Goal: Information Seeking & Learning: Learn about a topic

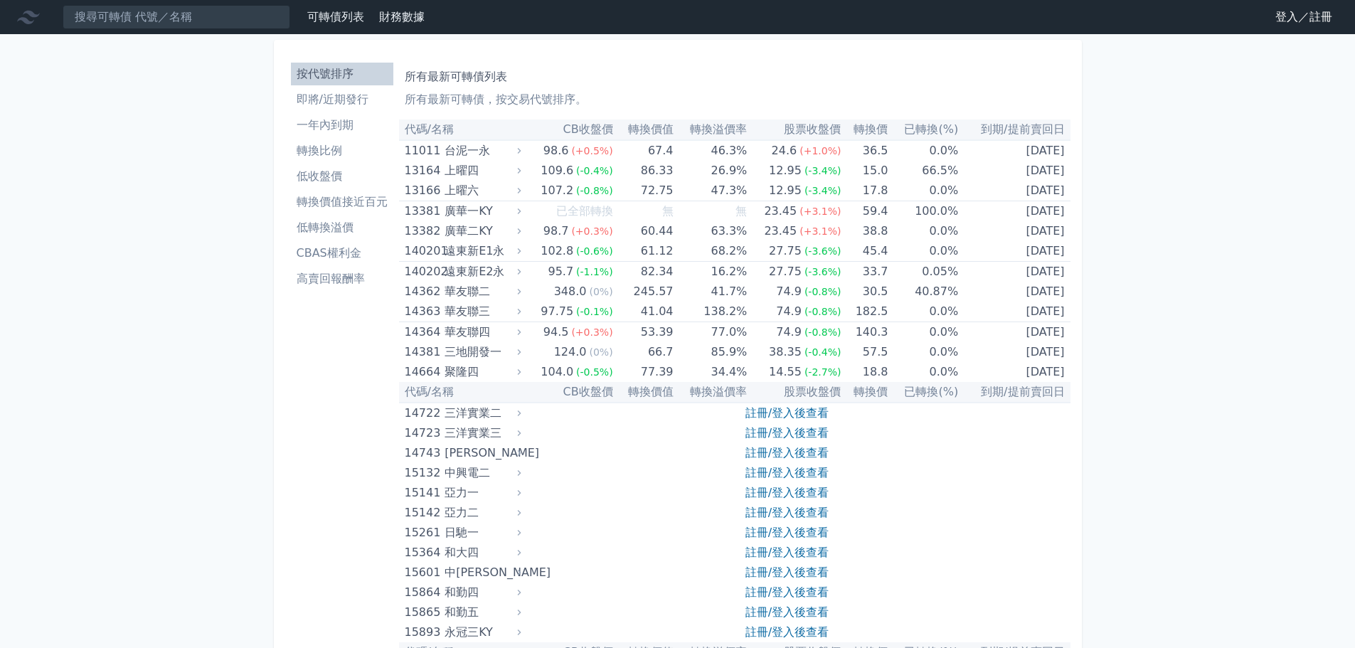
click at [359, 96] on li "即將/近期發行" at bounding box center [342, 99] width 102 height 17
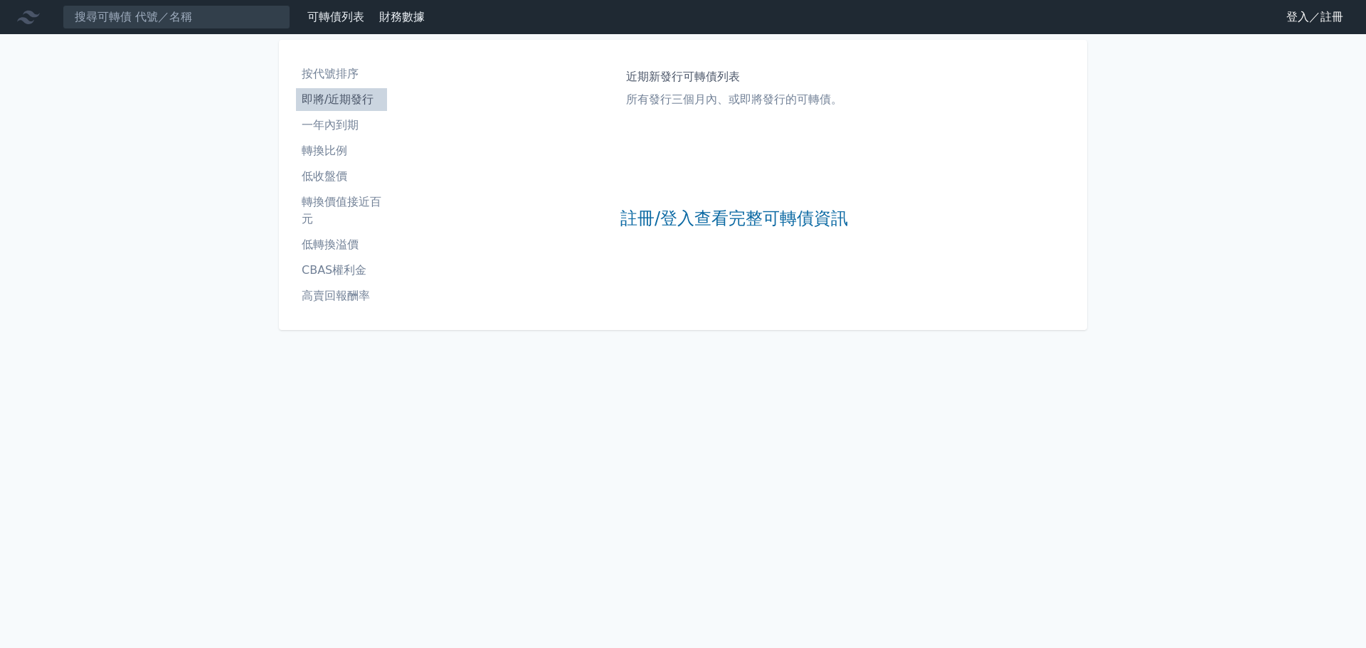
click at [340, 73] on li "按代號排序" at bounding box center [341, 73] width 91 height 17
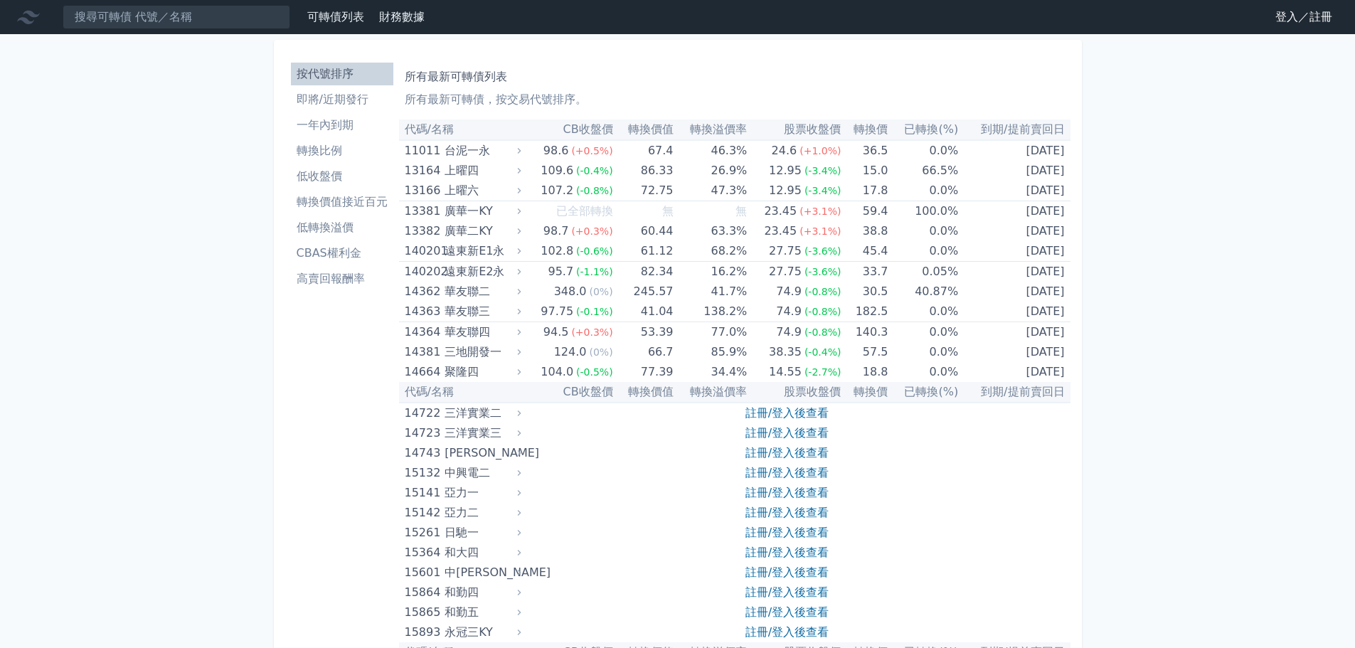
click at [337, 256] on li "CBAS權利金" at bounding box center [342, 253] width 102 height 17
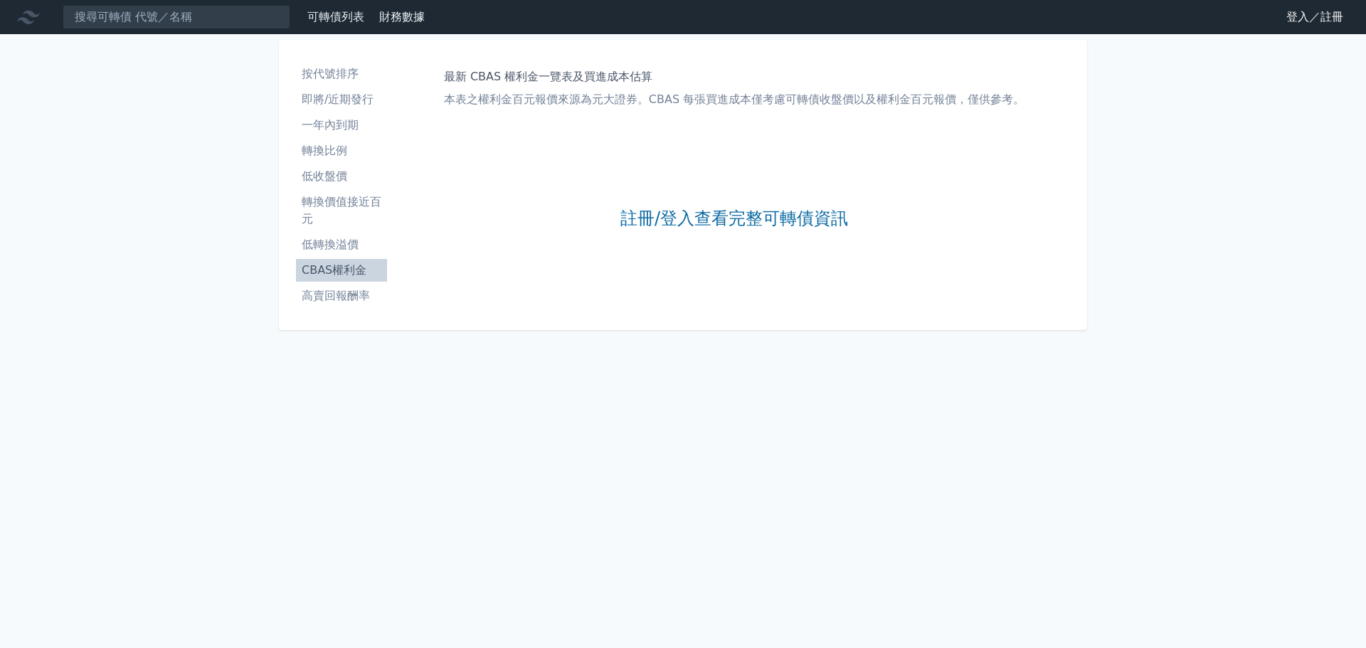
click at [337, 256] on ul "按代號排序 即將/近期發行 一年內到期 轉換比例 低收盤價 轉換價值接近百元 低轉換溢價 CBAS權利金 高賣回報酬率" at bounding box center [341, 185] width 91 height 245
click at [349, 108] on link "即將/近期發行" at bounding box center [341, 99] width 91 height 23
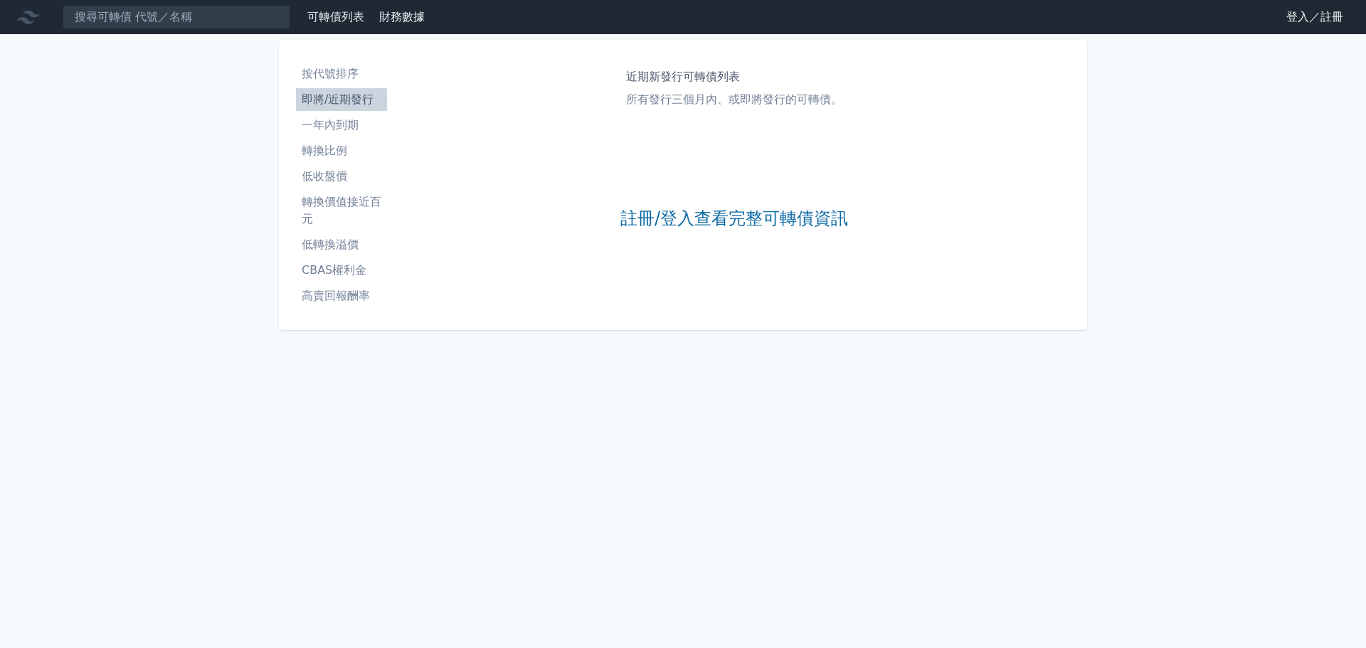
click at [344, 83] on link "按代號排序" at bounding box center [341, 74] width 91 height 23
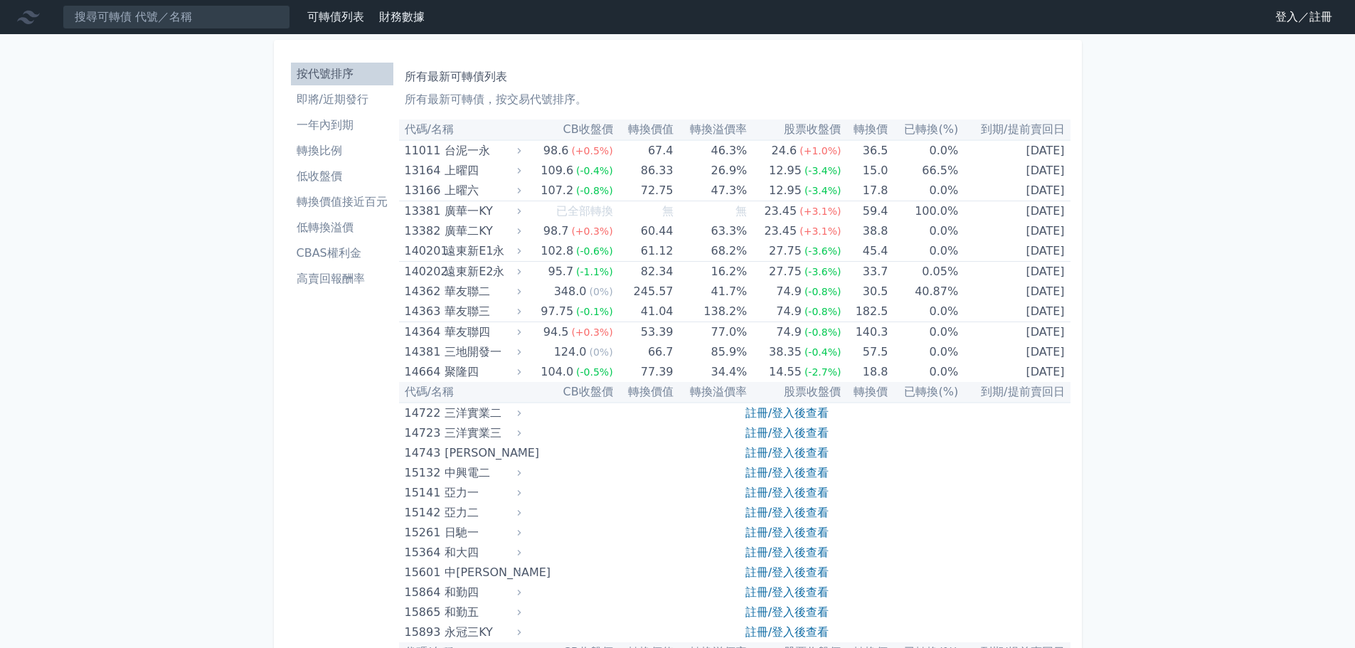
click at [351, 23] on link "可轉債列表" at bounding box center [335, 17] width 57 height 14
click at [1303, 10] on link "登入／註冊" at bounding box center [1304, 17] width 80 height 23
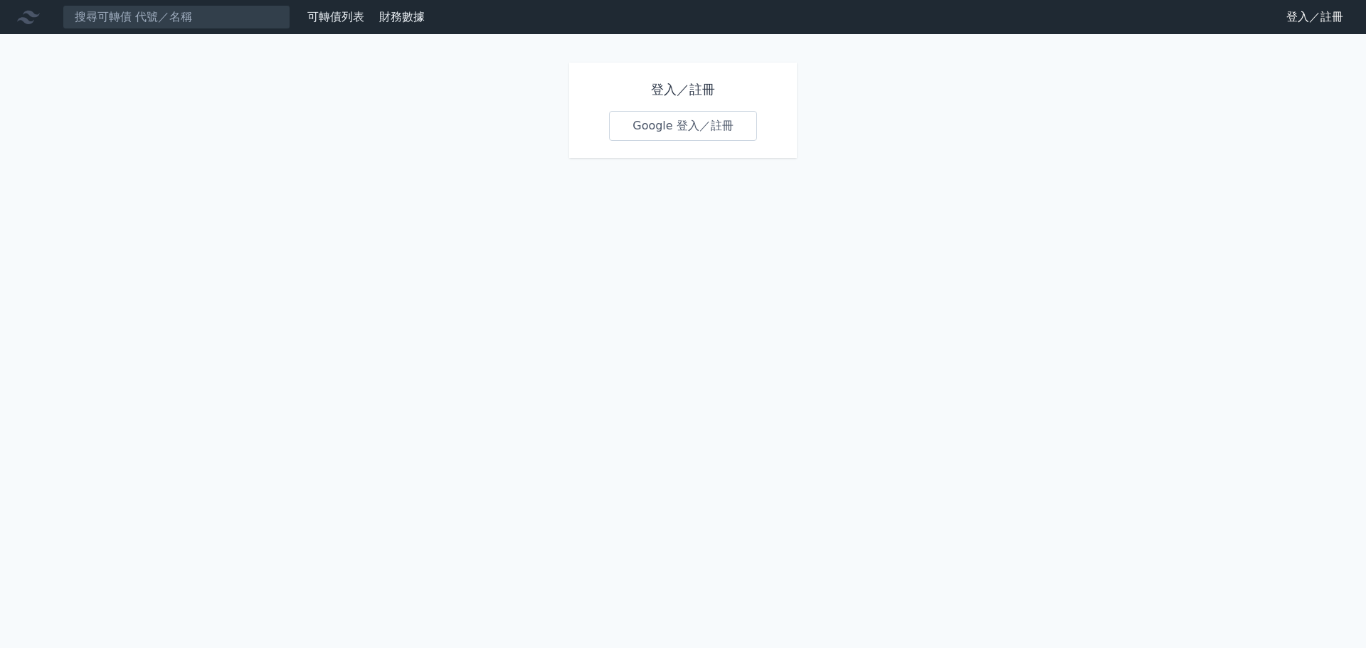
click at [686, 123] on link "Google 登入／註冊" at bounding box center [683, 126] width 148 height 30
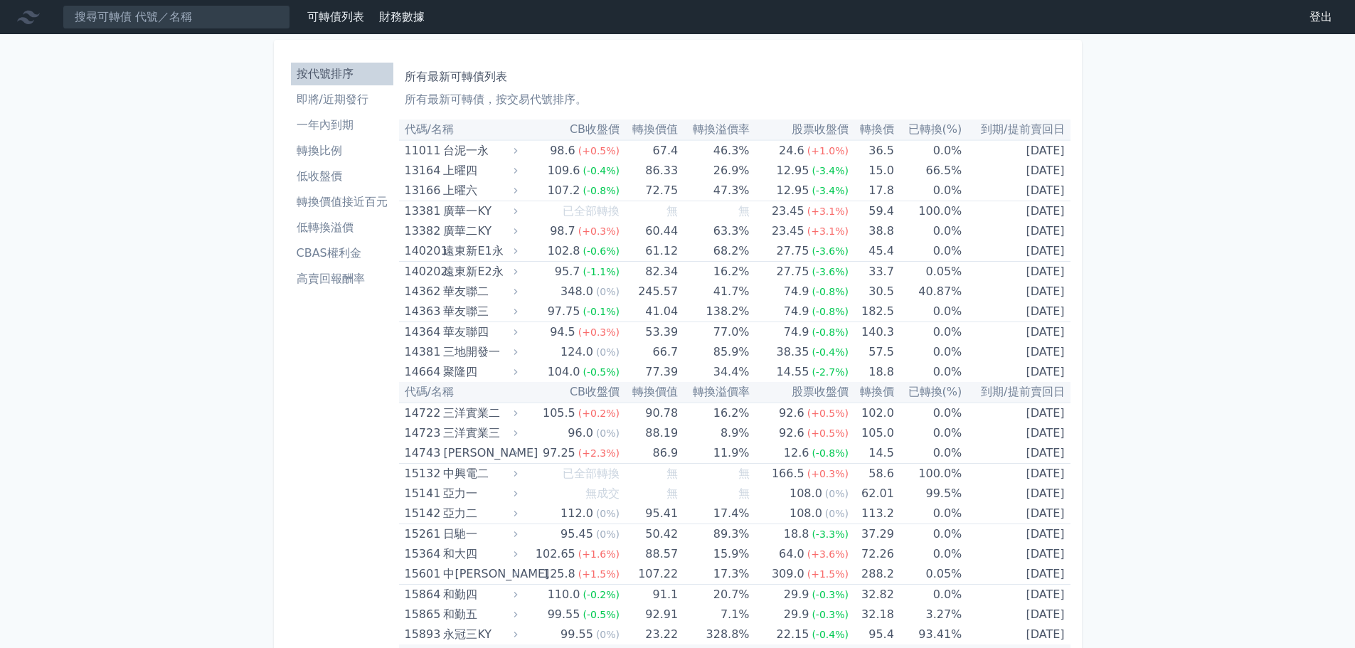
click at [344, 106] on li "即將/近期發行" at bounding box center [342, 99] width 102 height 17
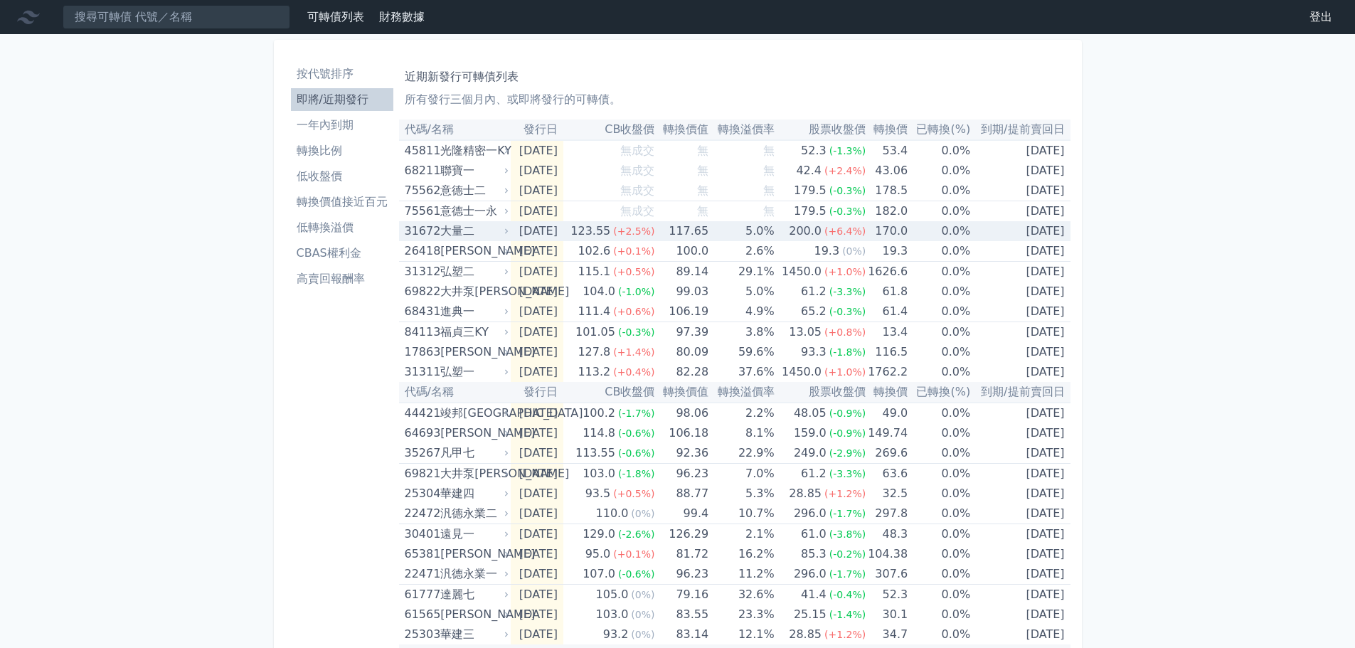
click at [699, 228] on td "117.65" at bounding box center [681, 231] width 54 height 20
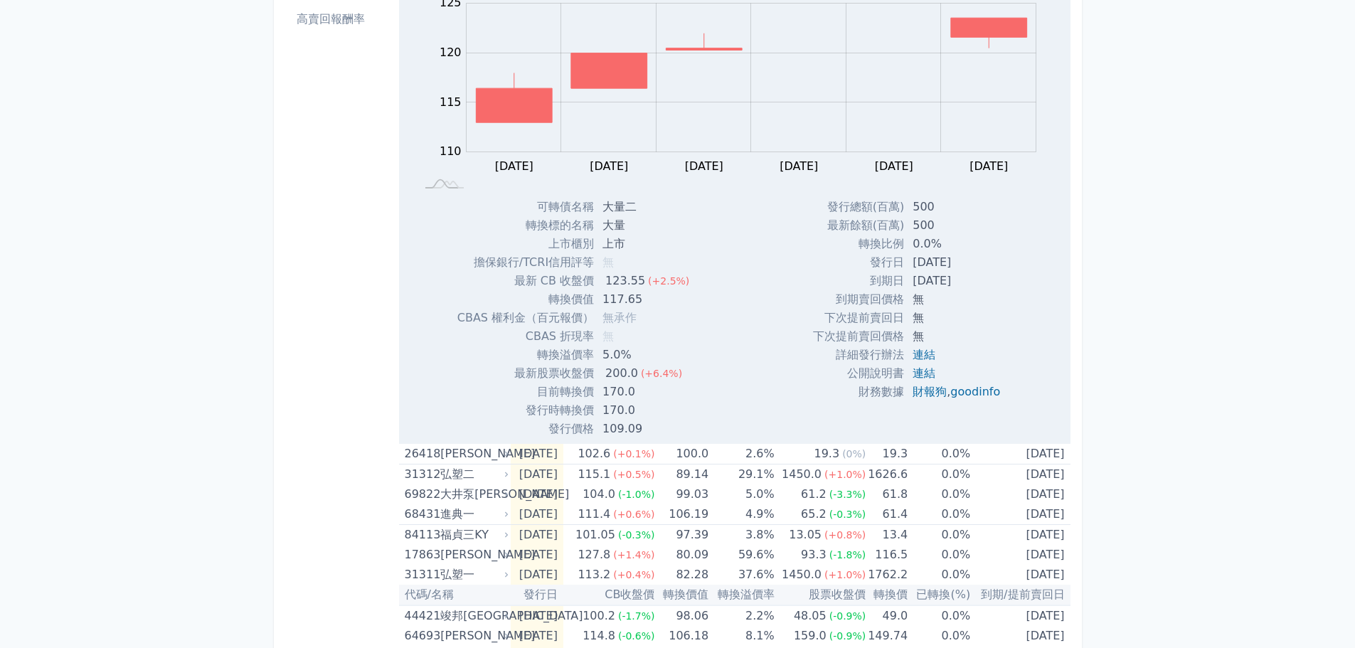
scroll to position [285, 0]
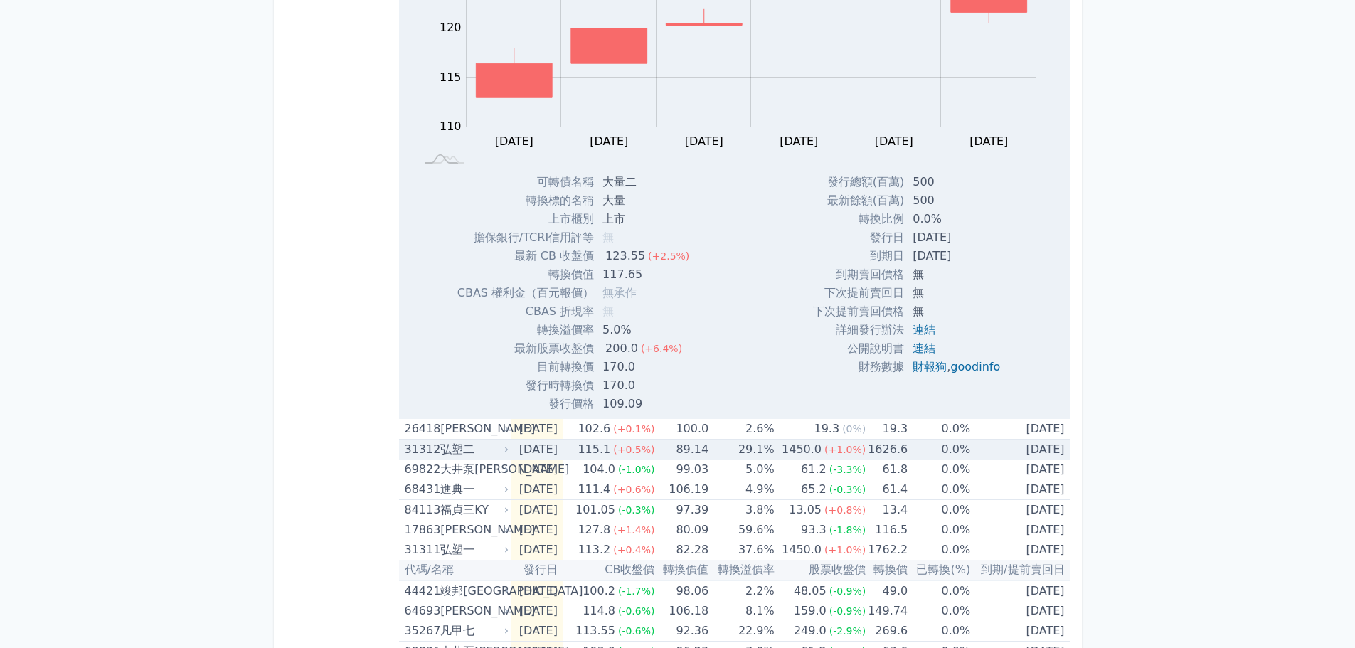
click at [487, 454] on div "弘塑二" at bounding box center [472, 450] width 65 height 20
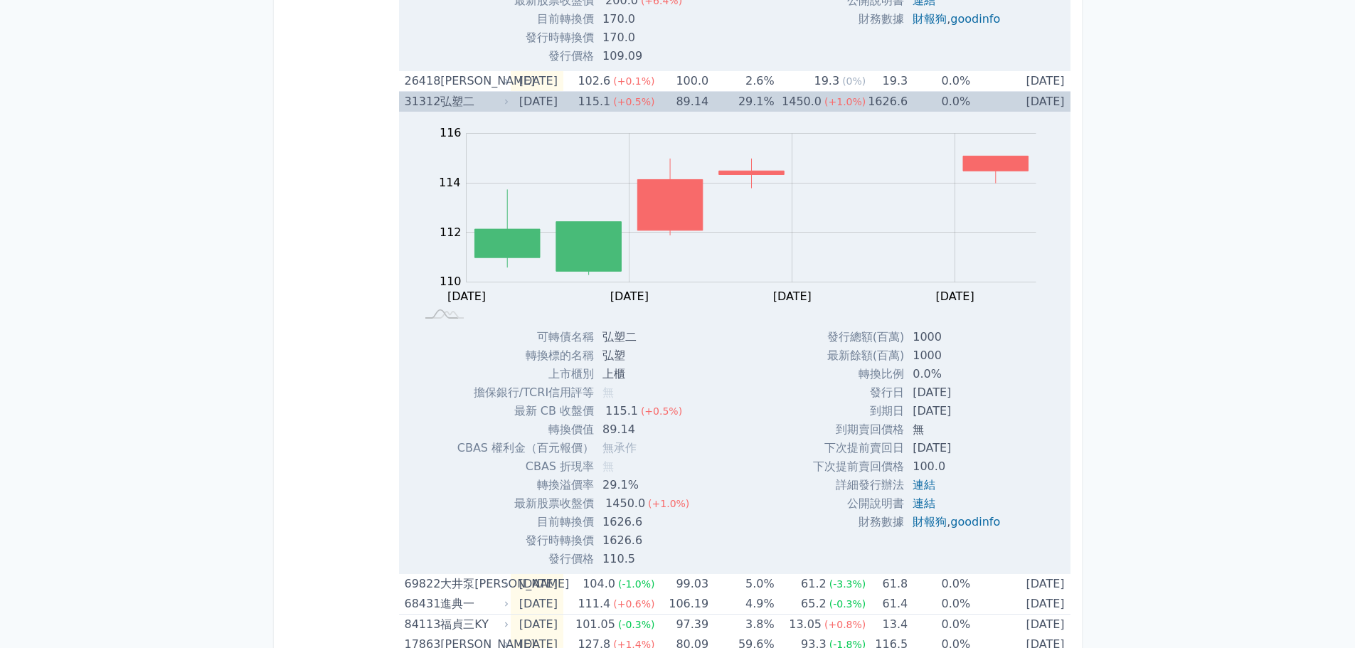
scroll to position [711, 0]
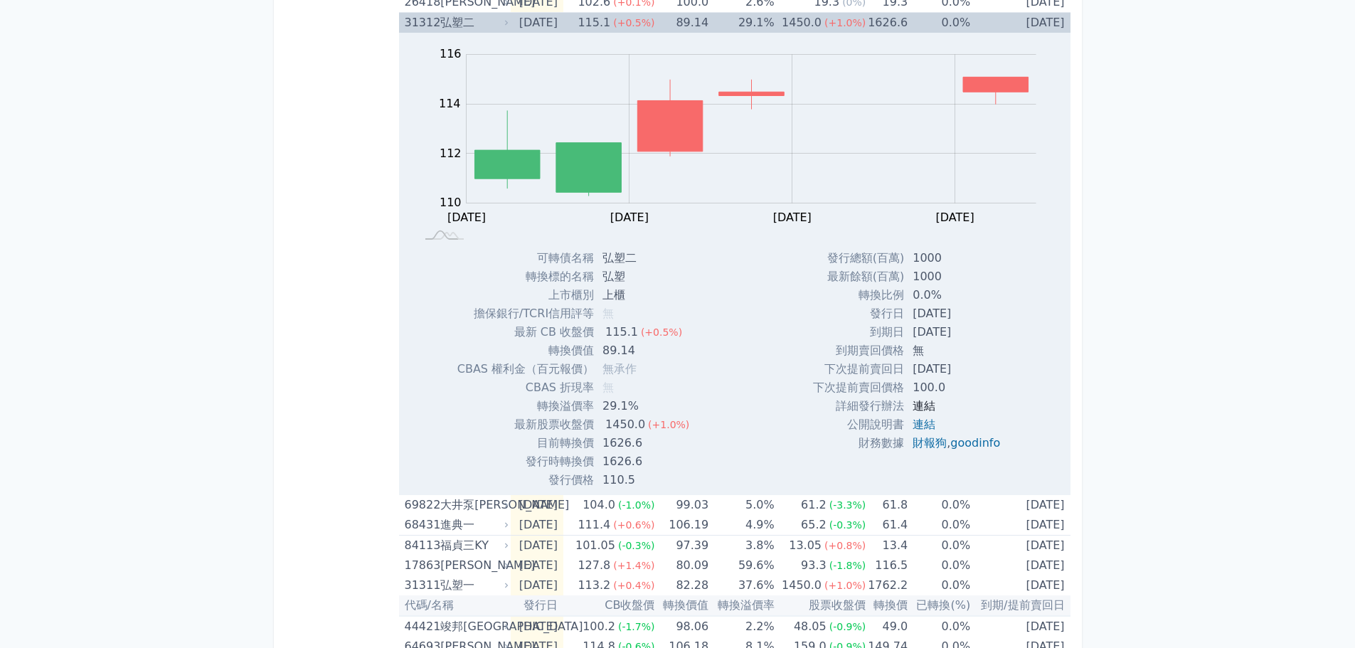
click at [923, 403] on link "連結" at bounding box center [924, 406] width 23 height 14
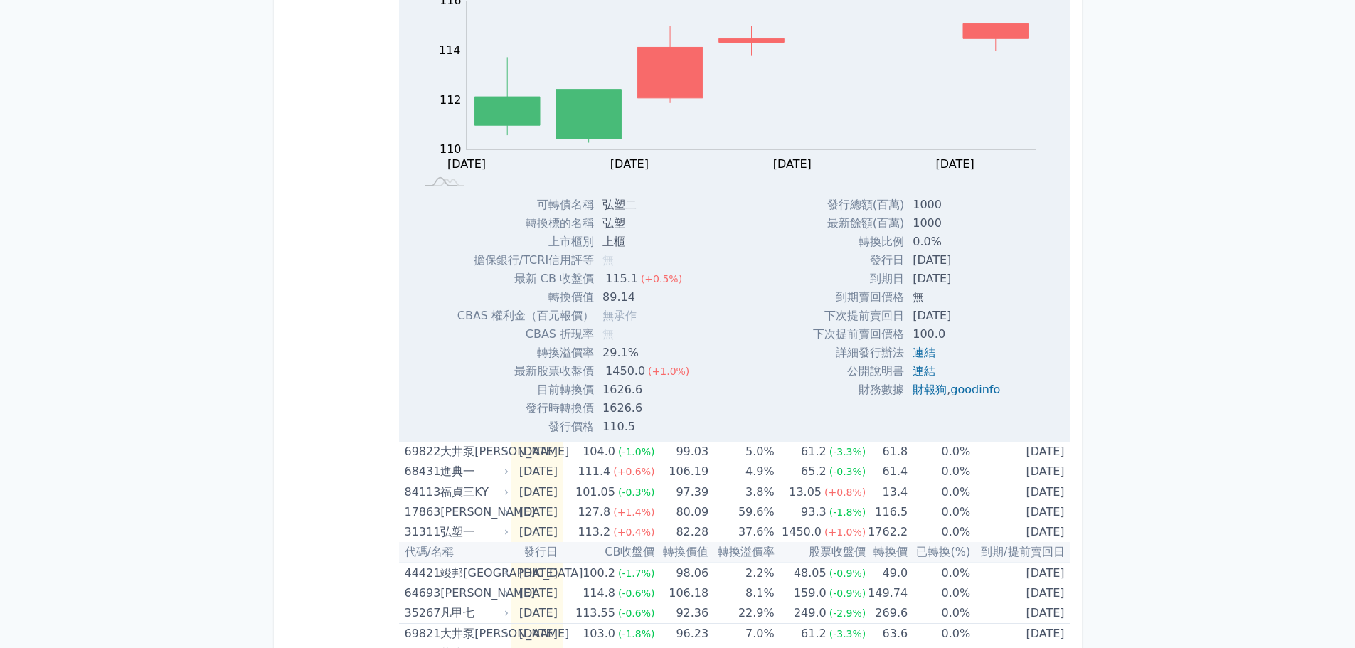
scroll to position [783, 0]
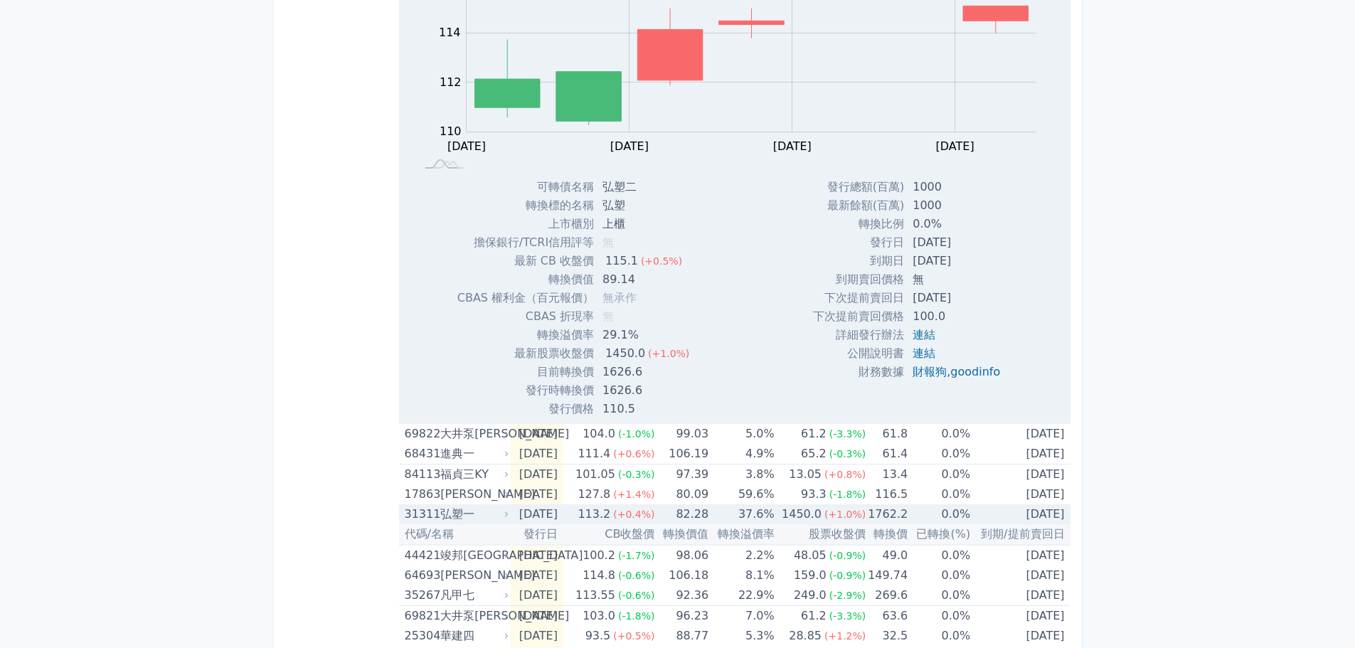
click at [531, 514] on td "[DATE]" at bounding box center [537, 514] width 53 height 20
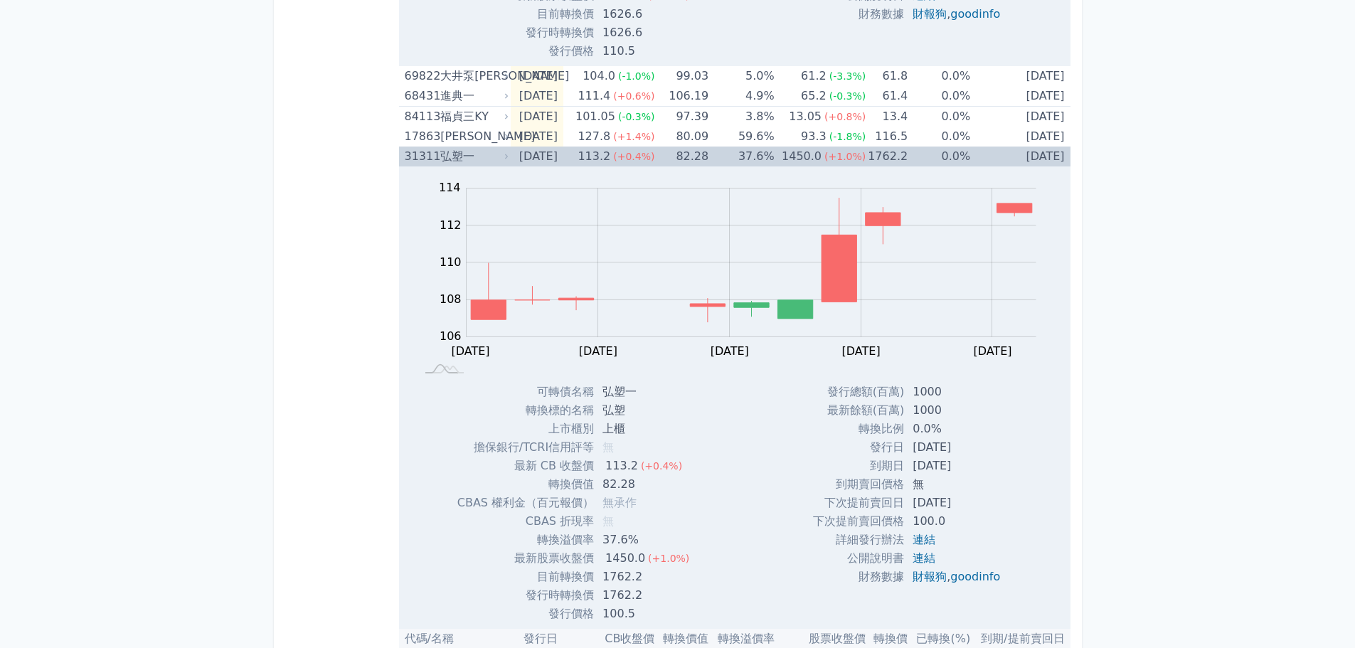
scroll to position [1280, 0]
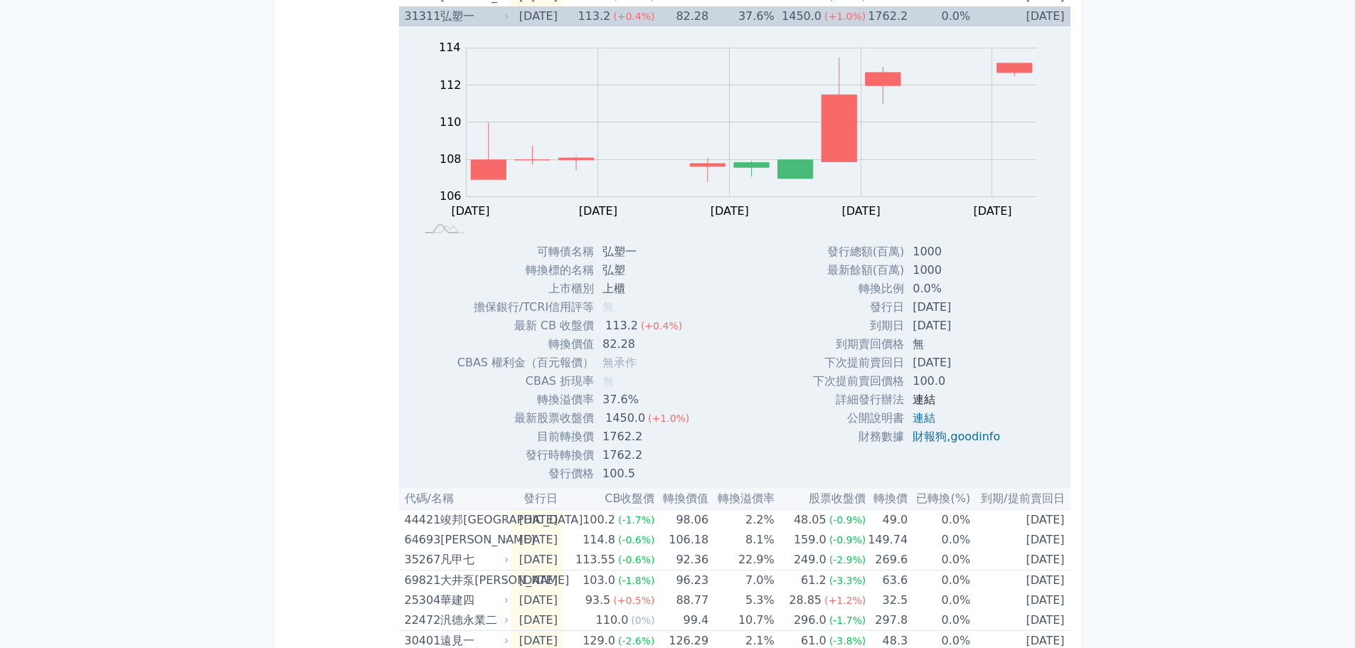
click at [922, 403] on link "連結" at bounding box center [924, 400] width 23 height 14
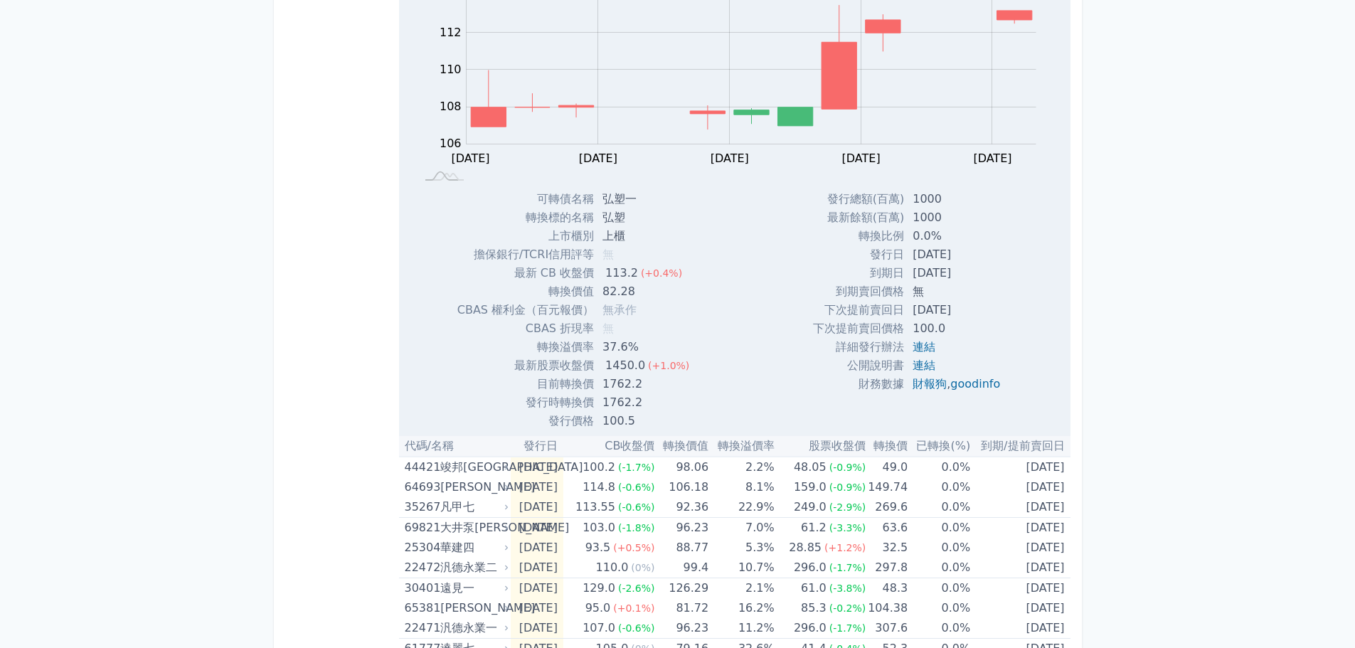
scroll to position [1352, 0]
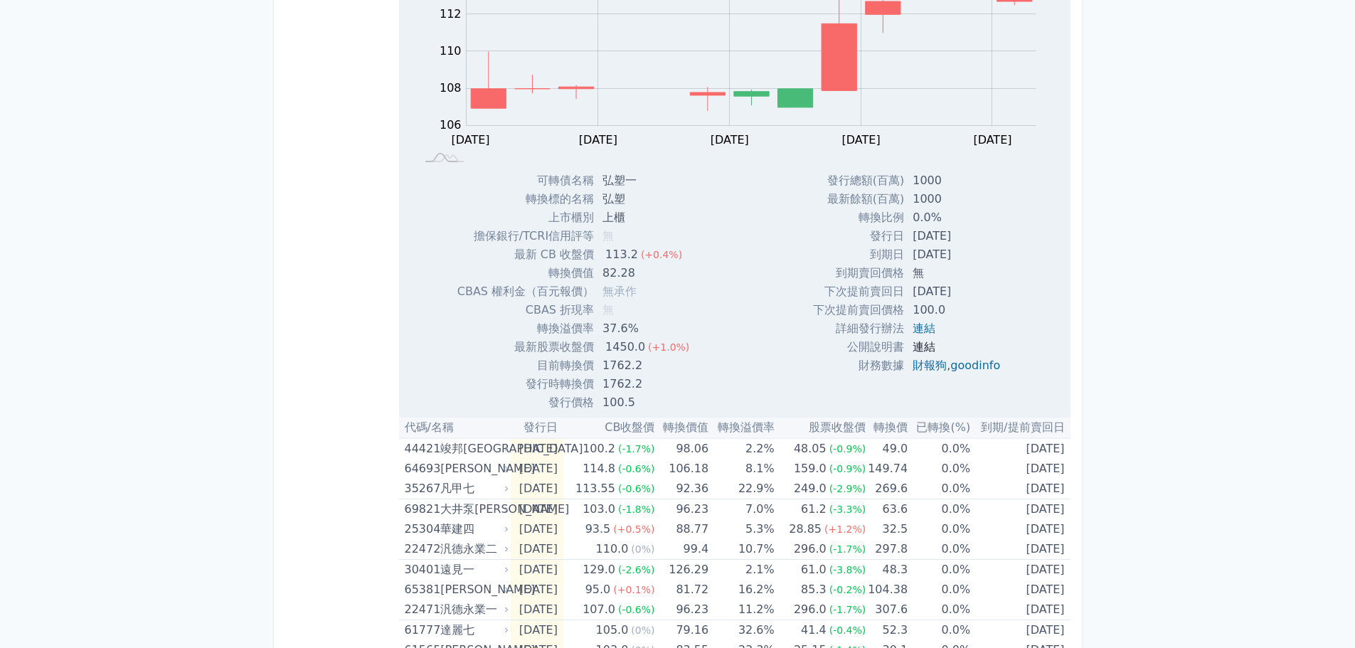
click at [916, 342] on link "連結" at bounding box center [924, 347] width 23 height 14
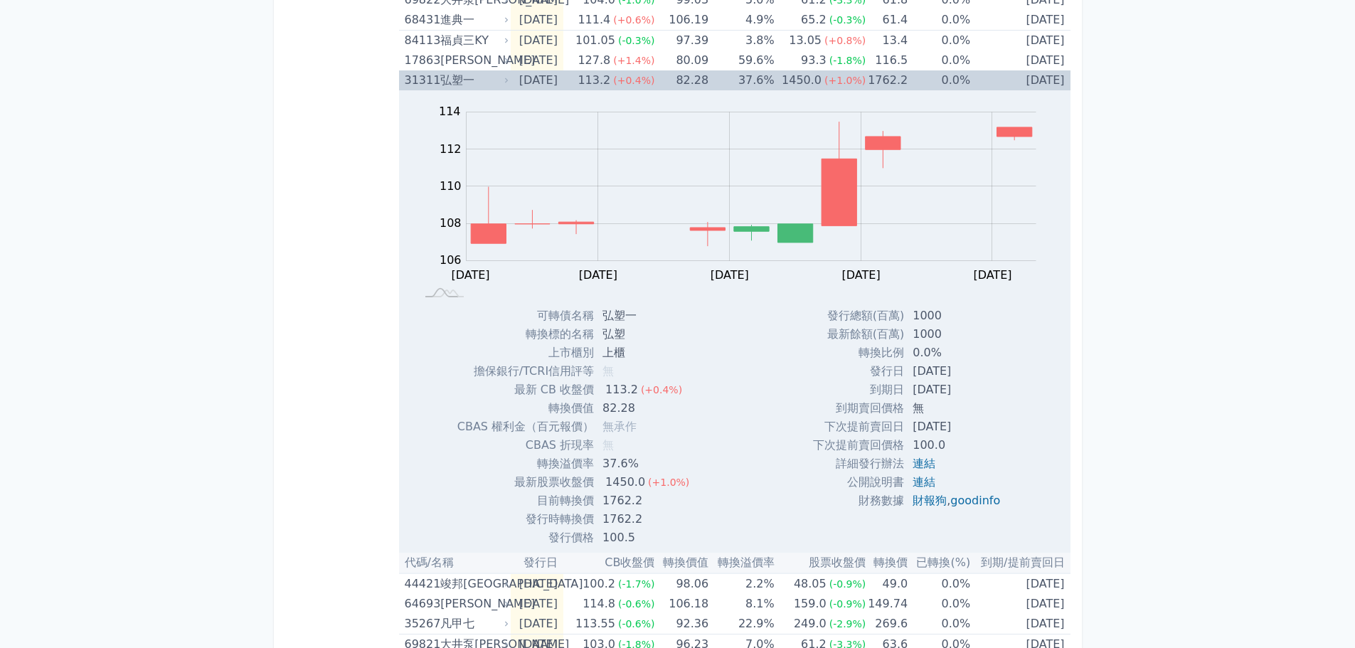
scroll to position [1280, 0]
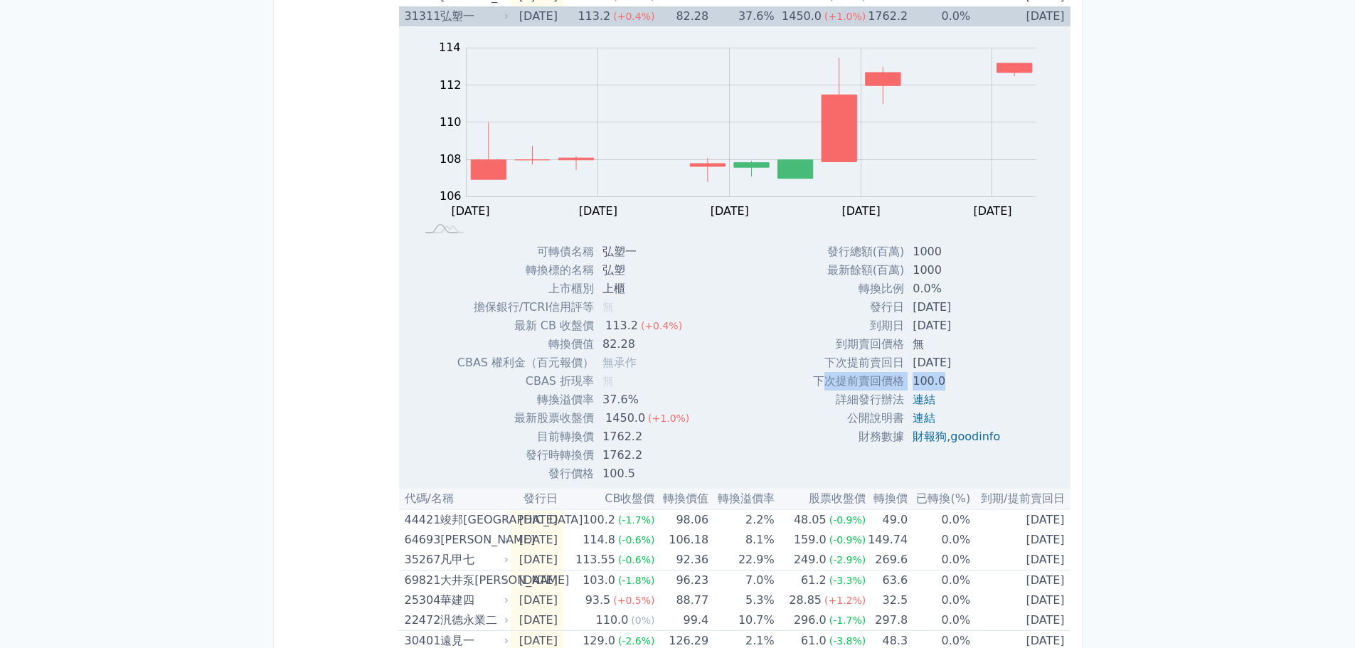
drag, startPoint x: 827, startPoint y: 378, endPoint x: 945, endPoint y: 378, distance: 118.1
click at [945, 378] on tr "下次提前賣回價格 100.0" at bounding box center [912, 381] width 198 height 18
click at [999, 401] on td "連結" at bounding box center [957, 400] width 107 height 18
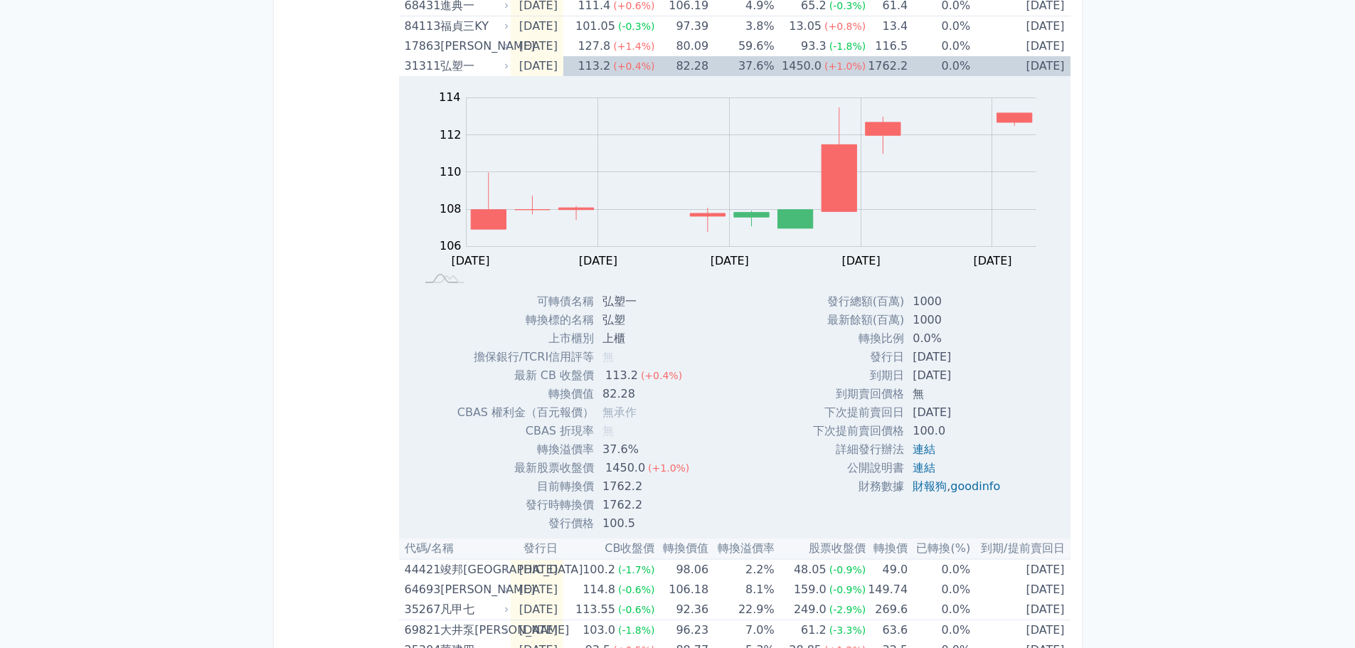
scroll to position [1209, 0]
